Goal: Task Accomplishment & Management: Manage account settings

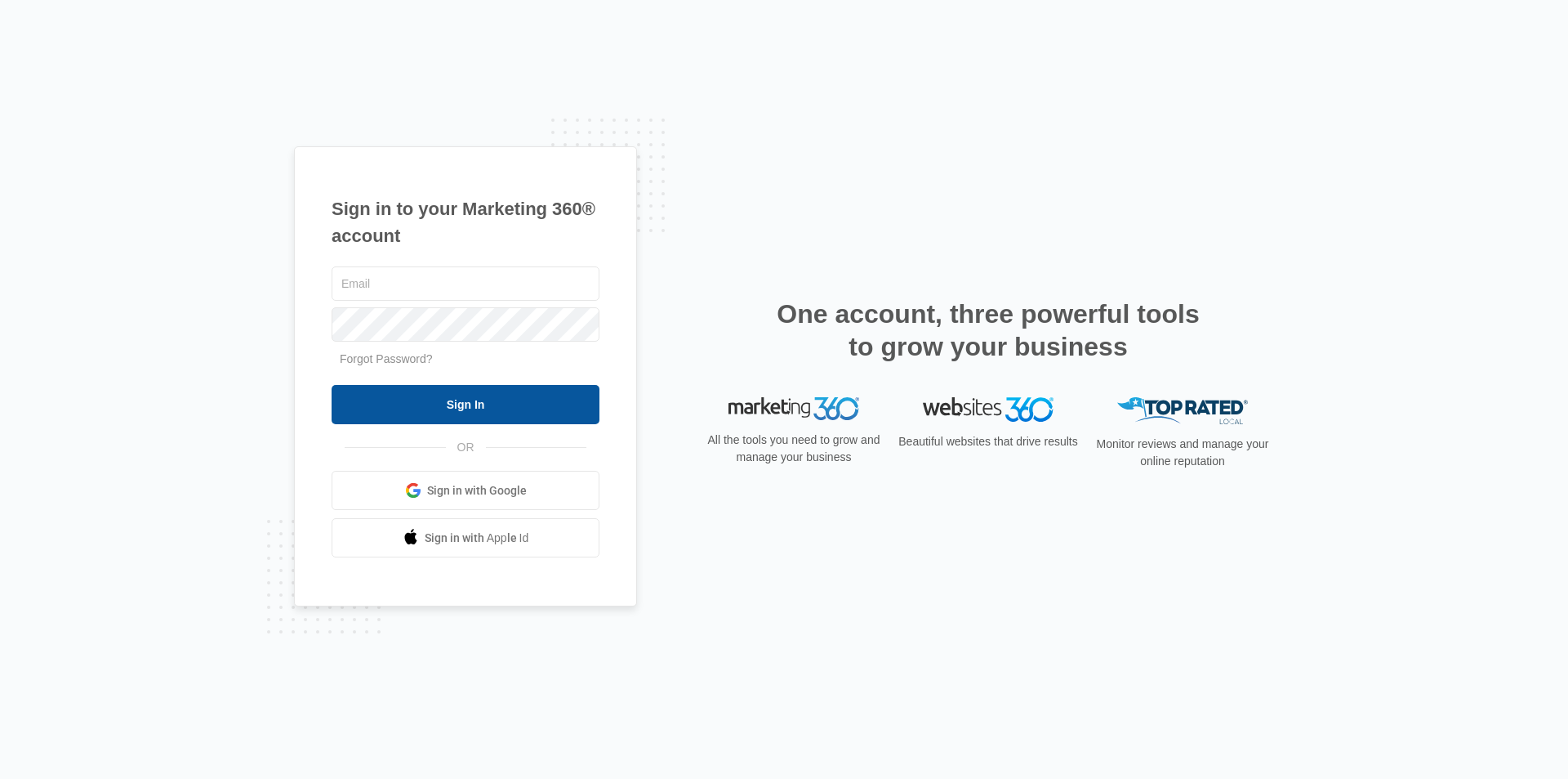
type input "grawls@surfacetechgb.com"
click at [439, 396] on input "Sign In" at bounding box center [466, 405] width 268 height 39
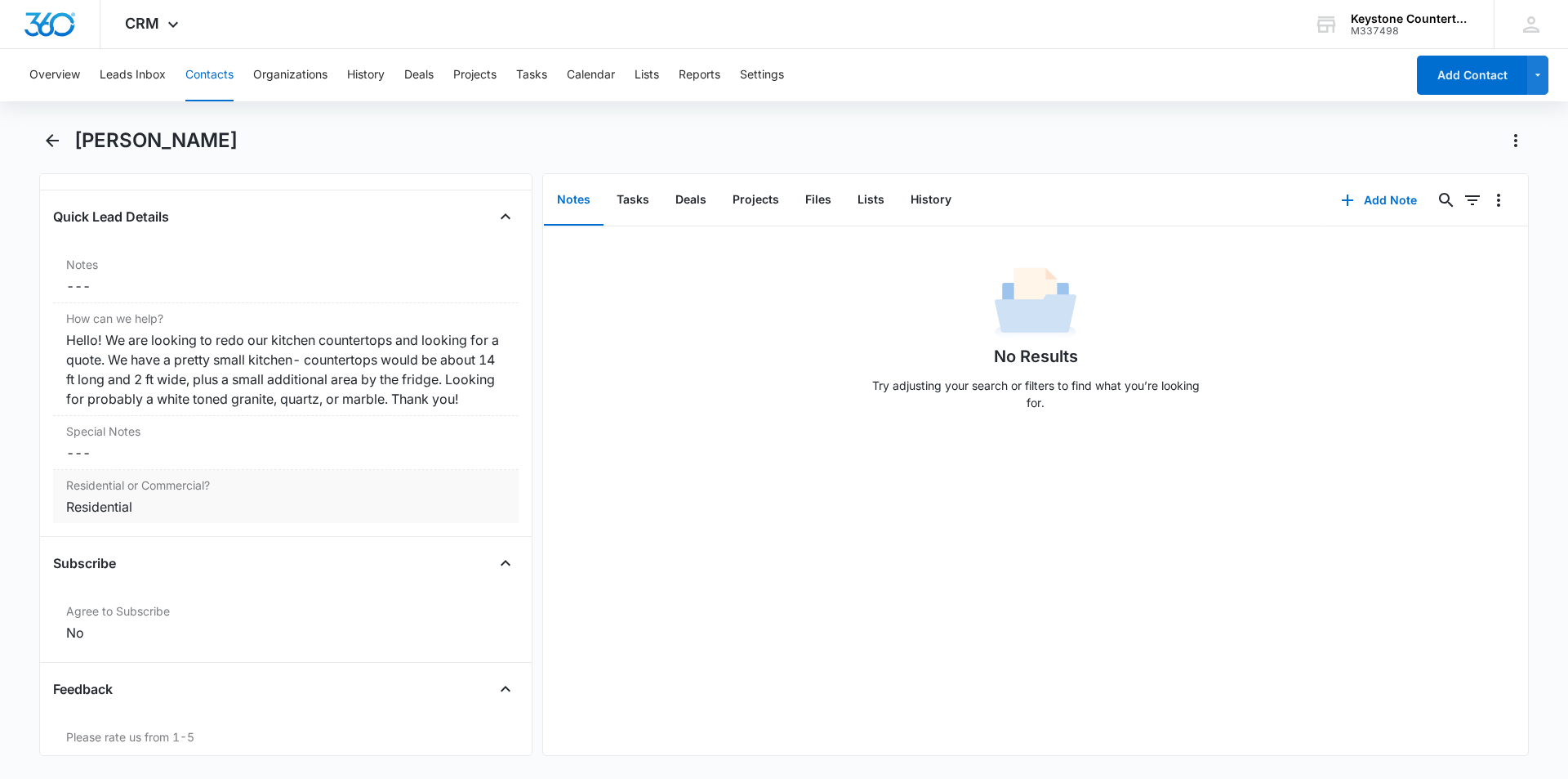
scroll to position [1287, 0]
